Goal: Information Seeking & Learning: Learn about a topic

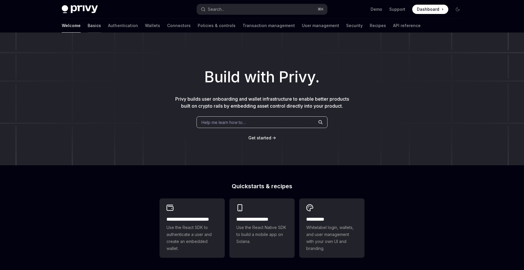
click at [88, 24] on link "Basics" at bounding box center [94, 26] width 13 height 14
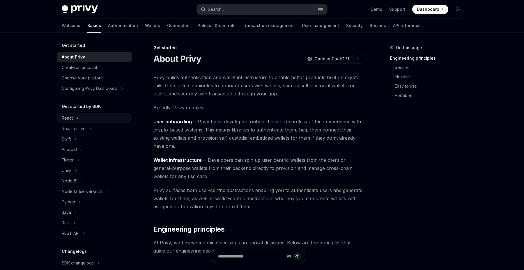
click at [78, 118] on icon "Toggle React section" at bounding box center [77, 118] width 2 height 7
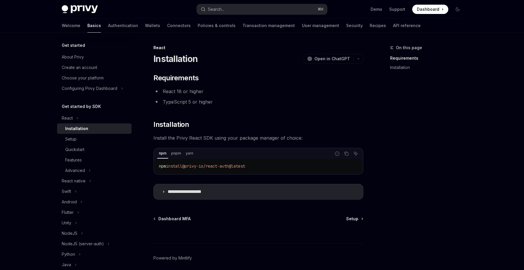
scroll to position [24, 0]
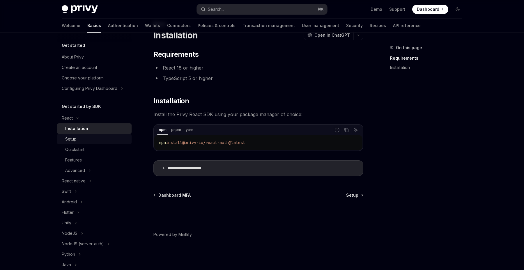
click at [100, 140] on div "Setup" at bounding box center [96, 139] width 63 height 7
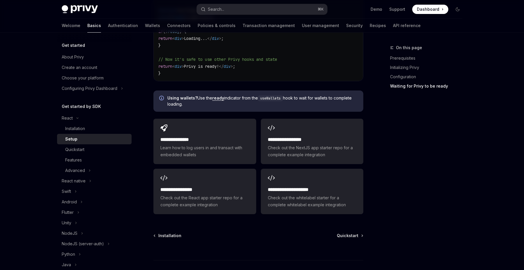
scroll to position [736, 0]
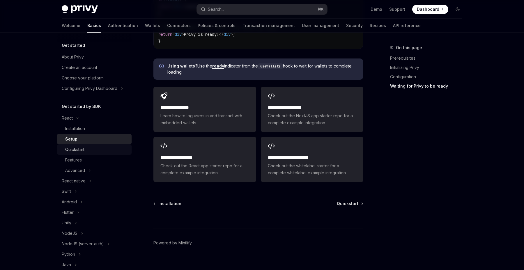
click at [86, 147] on div "Quickstart" at bounding box center [96, 149] width 63 height 7
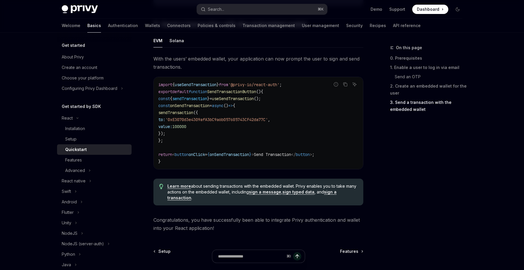
scroll to position [522, 0]
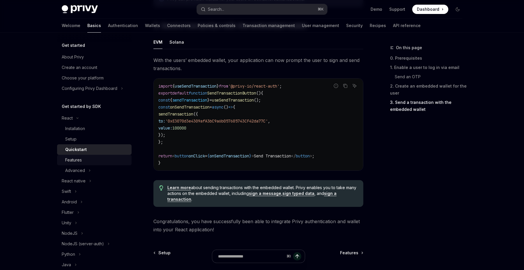
click at [82, 160] on div "Features" at bounding box center [96, 160] width 63 height 7
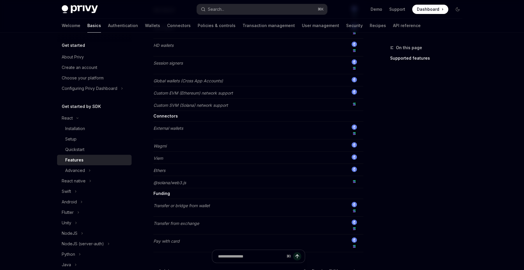
scroll to position [465, 0]
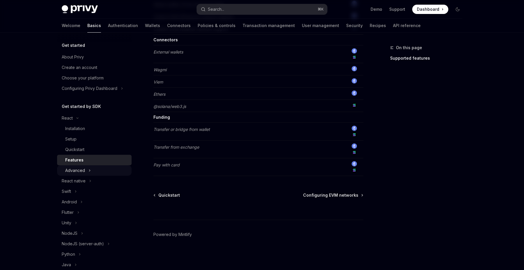
click at [97, 166] on button "Advanced" at bounding box center [94, 170] width 74 height 10
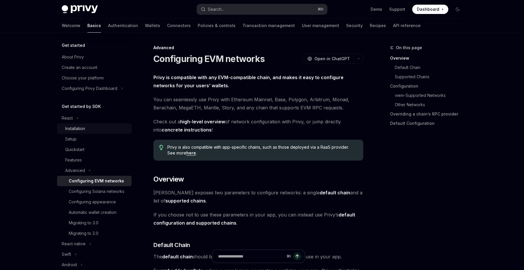
click at [79, 129] on div "Installation" at bounding box center [75, 128] width 20 height 7
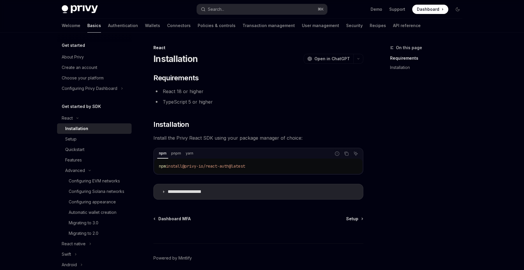
scroll to position [24, 0]
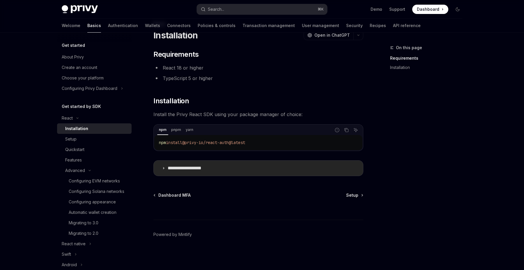
click at [186, 162] on summary "**********" at bounding box center [258, 168] width 209 height 15
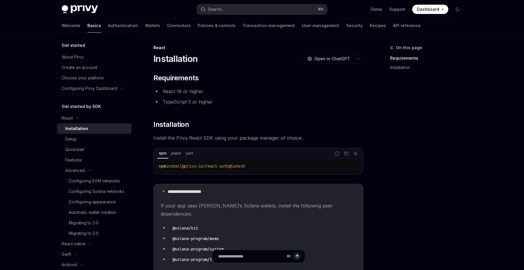
click at [159, 48] on div "React" at bounding box center [258, 48] width 210 height 6
click at [81, 136] on div "Setup" at bounding box center [96, 139] width 63 height 7
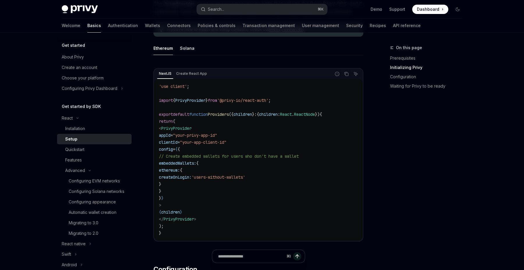
scroll to position [167, 0]
click at [84, 149] on div "Quickstart" at bounding box center [74, 149] width 19 height 7
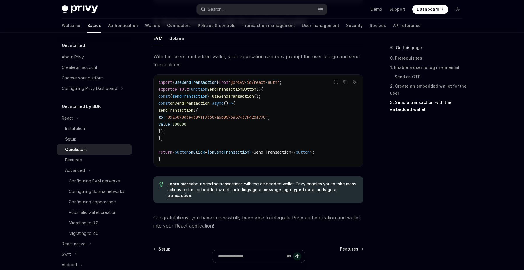
scroll to position [582, 0]
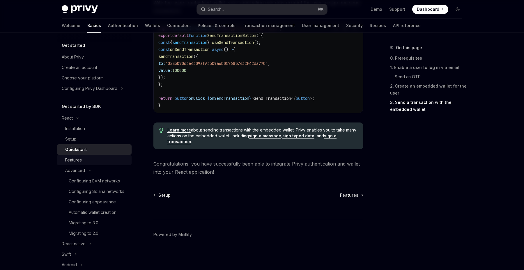
click at [85, 159] on div "Features" at bounding box center [96, 160] width 63 height 7
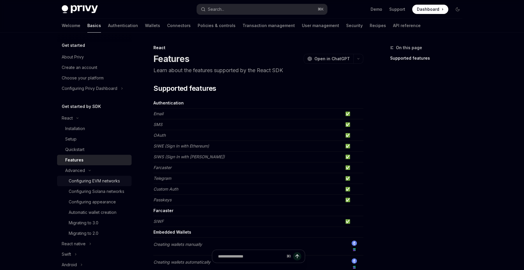
click at [113, 179] on div "Configuring EVM networks" at bounding box center [94, 180] width 51 height 7
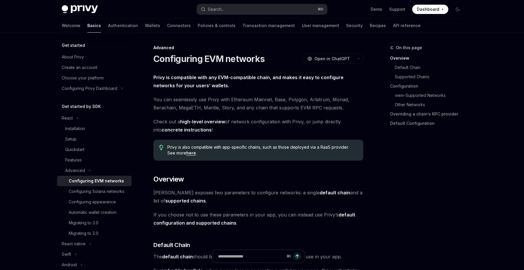
scroll to position [8, 0]
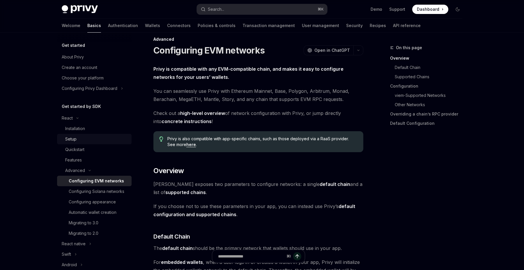
click at [83, 139] on div "Setup" at bounding box center [96, 139] width 63 height 7
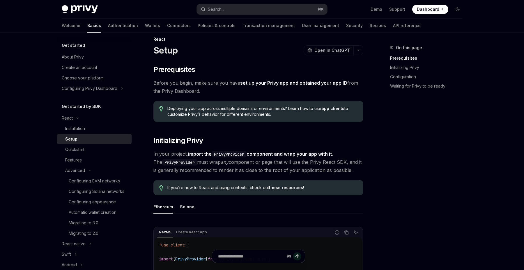
click at [73, 138] on div "Setup" at bounding box center [71, 139] width 12 height 7
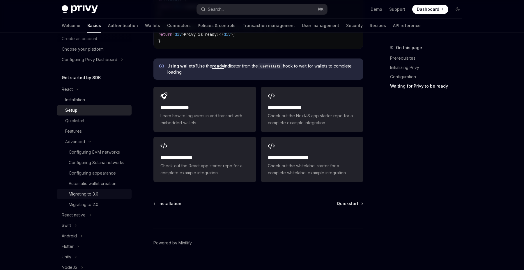
scroll to position [29, 0]
click at [87, 126] on link "Features" at bounding box center [94, 131] width 74 height 10
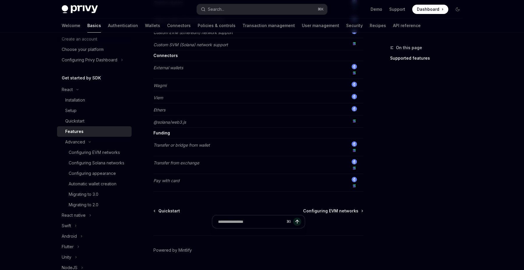
scroll to position [465, 0]
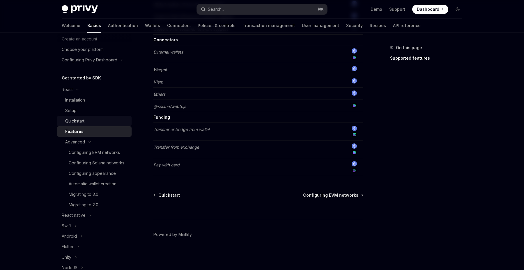
click at [90, 118] on div "Quickstart" at bounding box center [96, 121] width 63 height 7
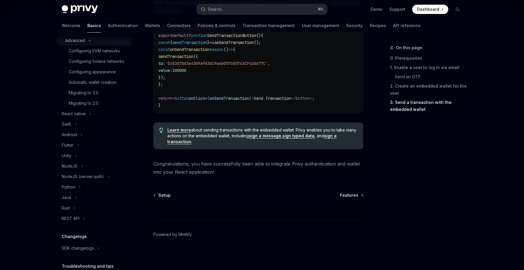
scroll to position [176, 0]
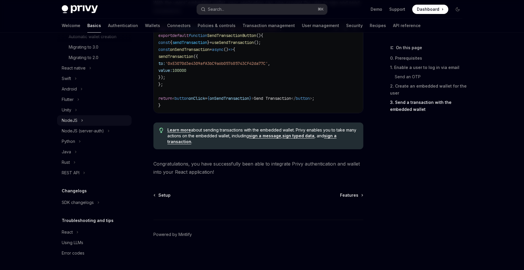
click at [76, 117] on div "NodeJS" at bounding box center [70, 120] width 16 height 7
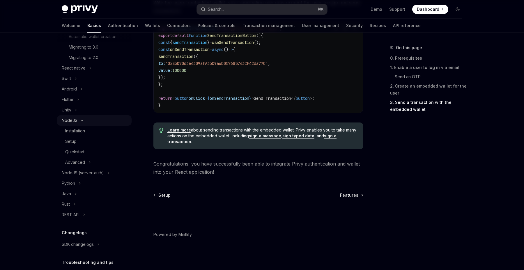
type textarea "*"
